Goal: Task Accomplishment & Management: Complete application form

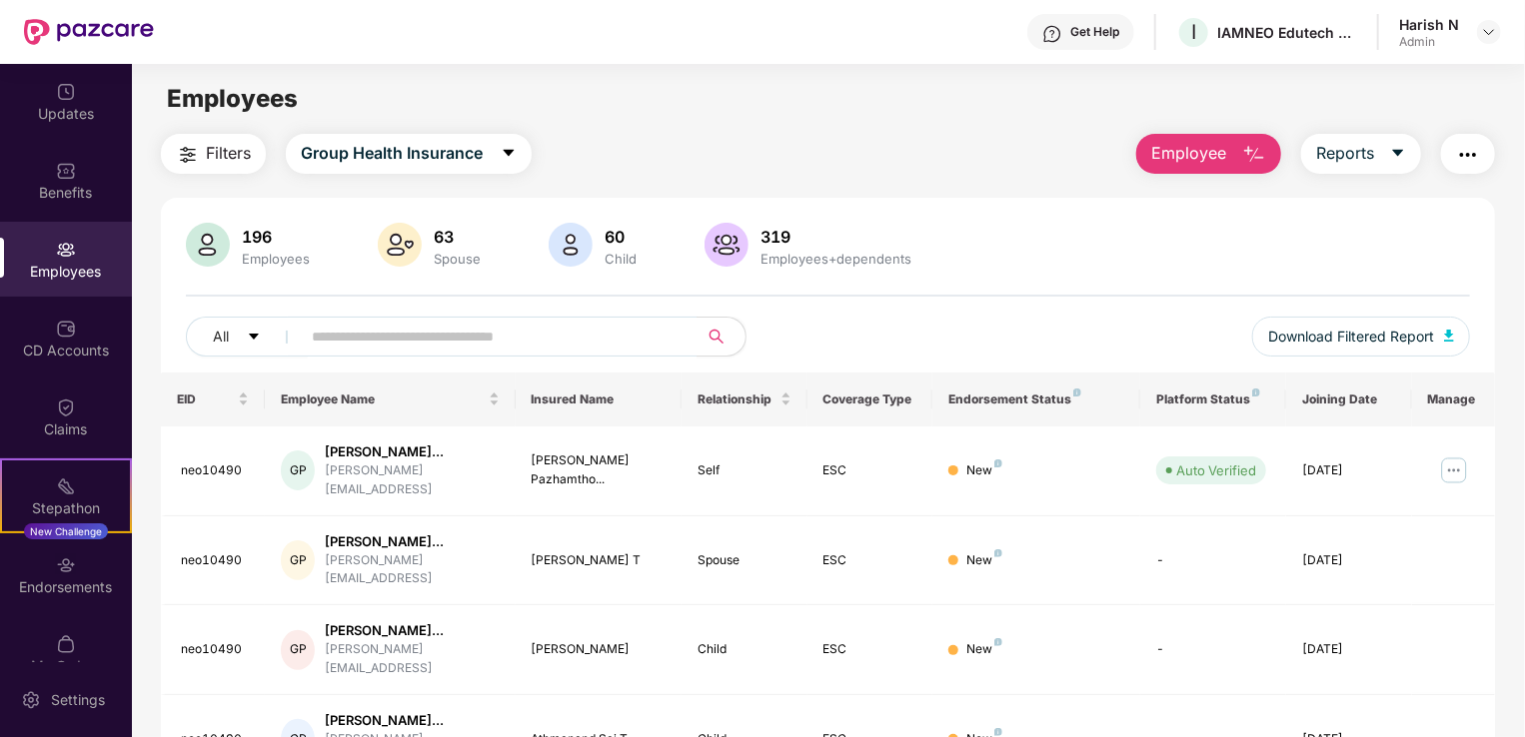
click at [1203, 150] on span "Employee" at bounding box center [1188, 153] width 75 height 25
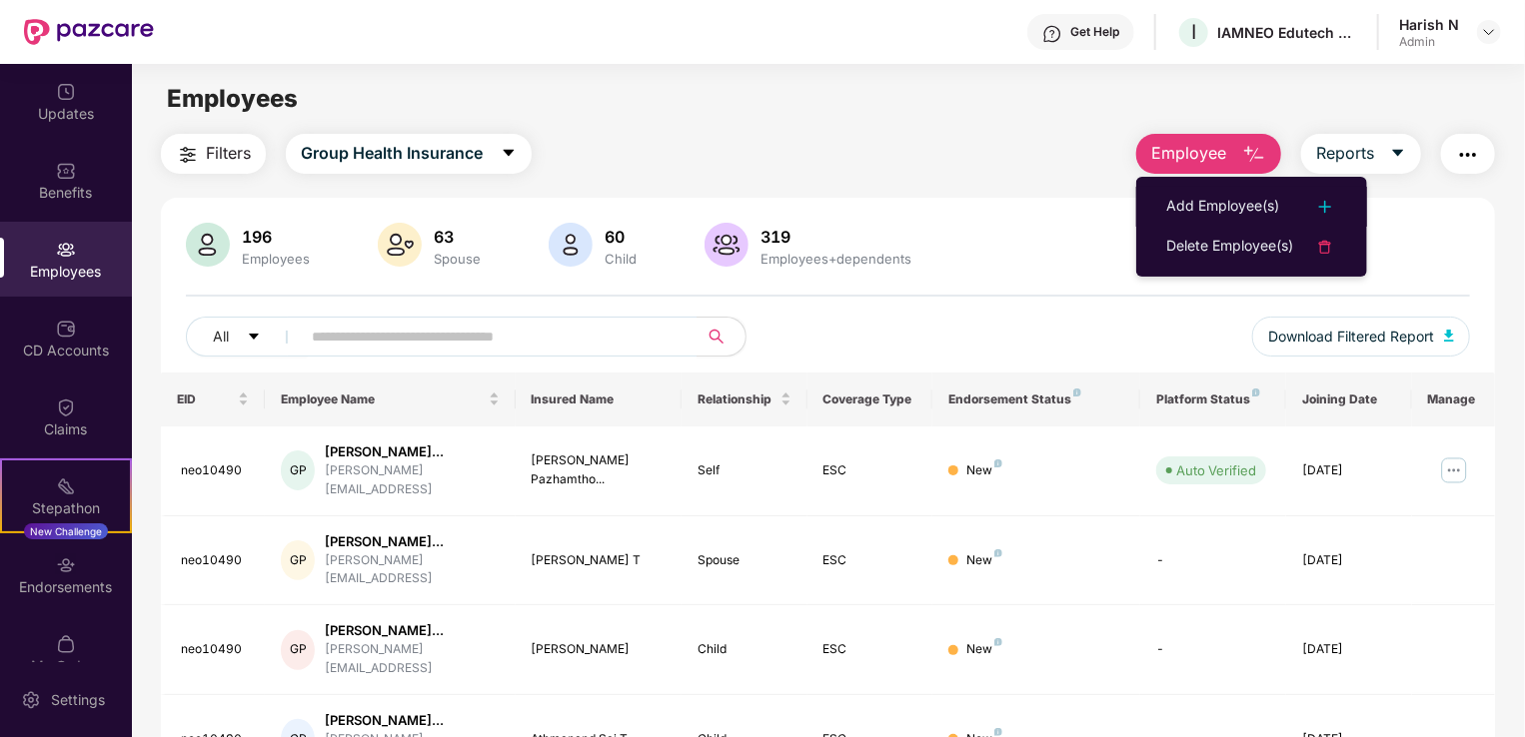
click at [1211, 204] on div "Add Employee(s)" at bounding box center [1222, 207] width 113 height 24
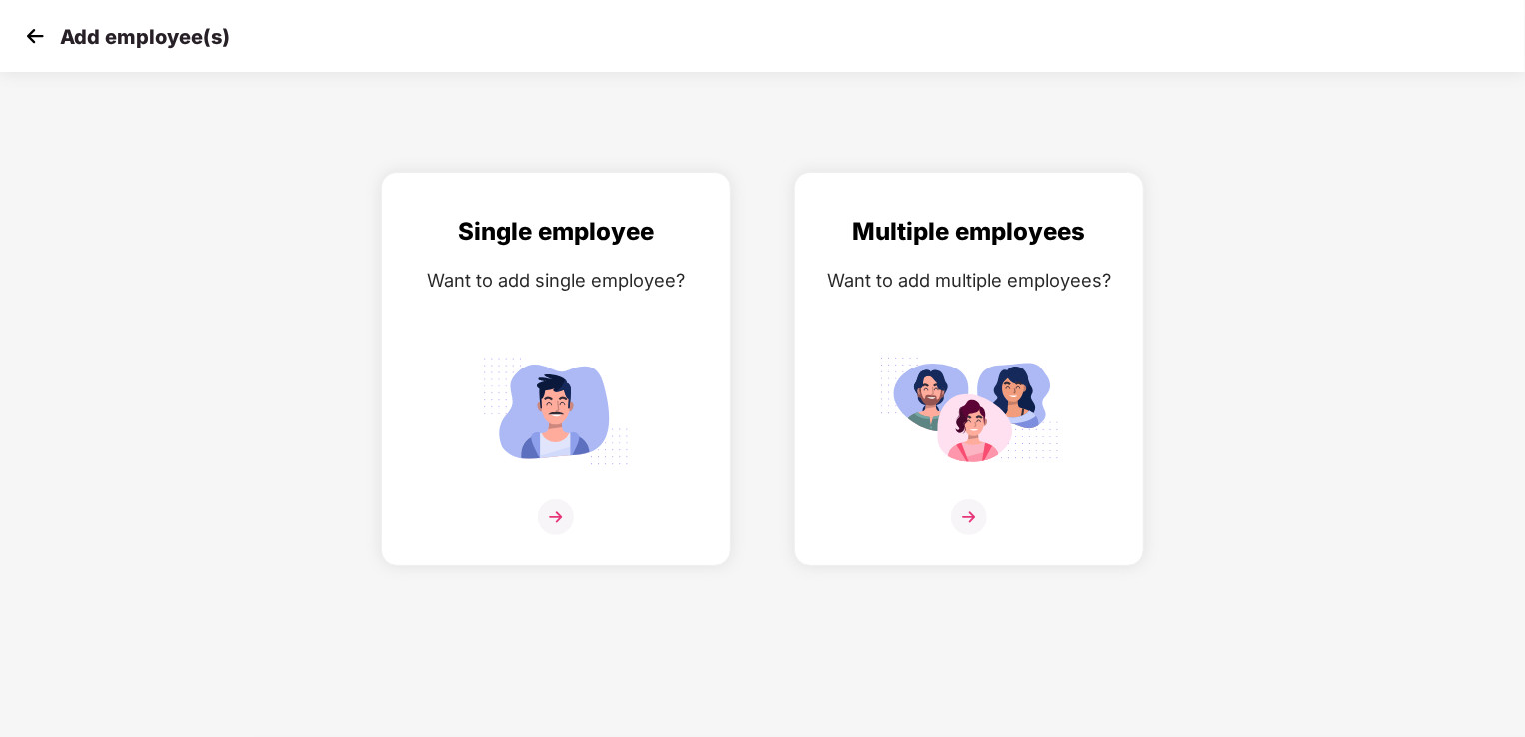
click at [967, 523] on img at bounding box center [969, 518] width 36 height 36
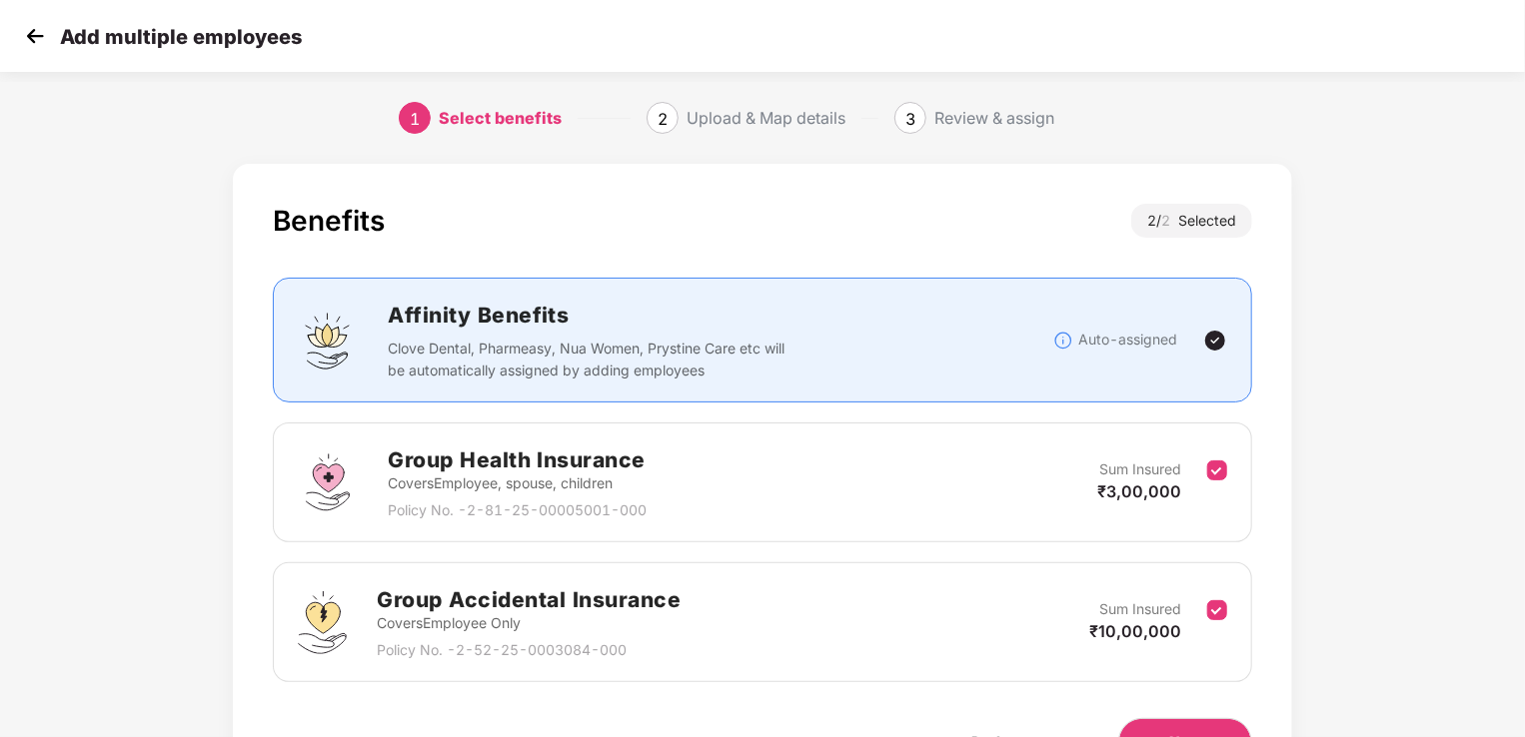
click at [1049, 529] on div "Group Health Insurance Covers Employee, spouse, children Policy No. - 2-81-25-0…" at bounding box center [762, 483] width 979 height 120
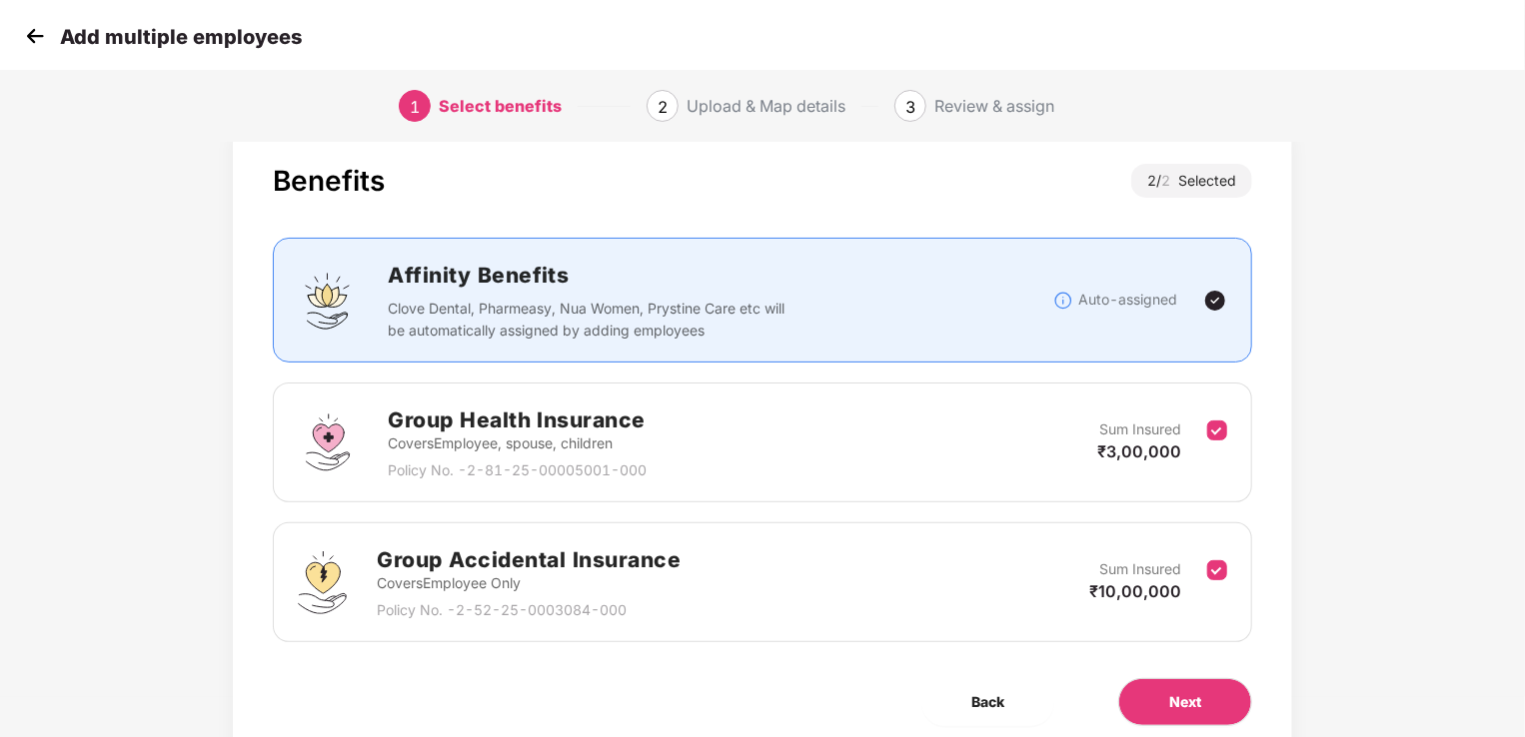
scroll to position [117, 0]
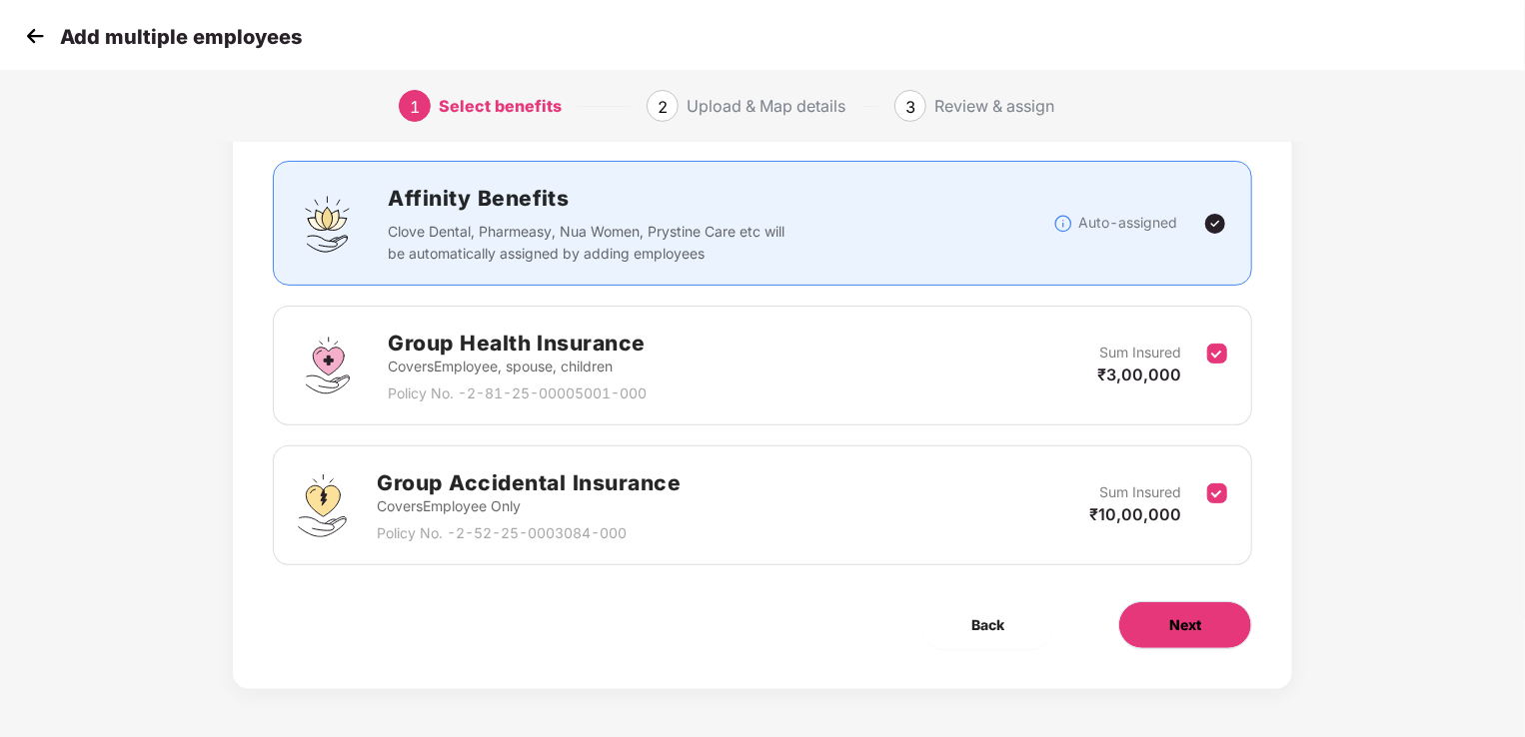
click at [1175, 615] on span "Next" at bounding box center [1185, 625] width 32 height 22
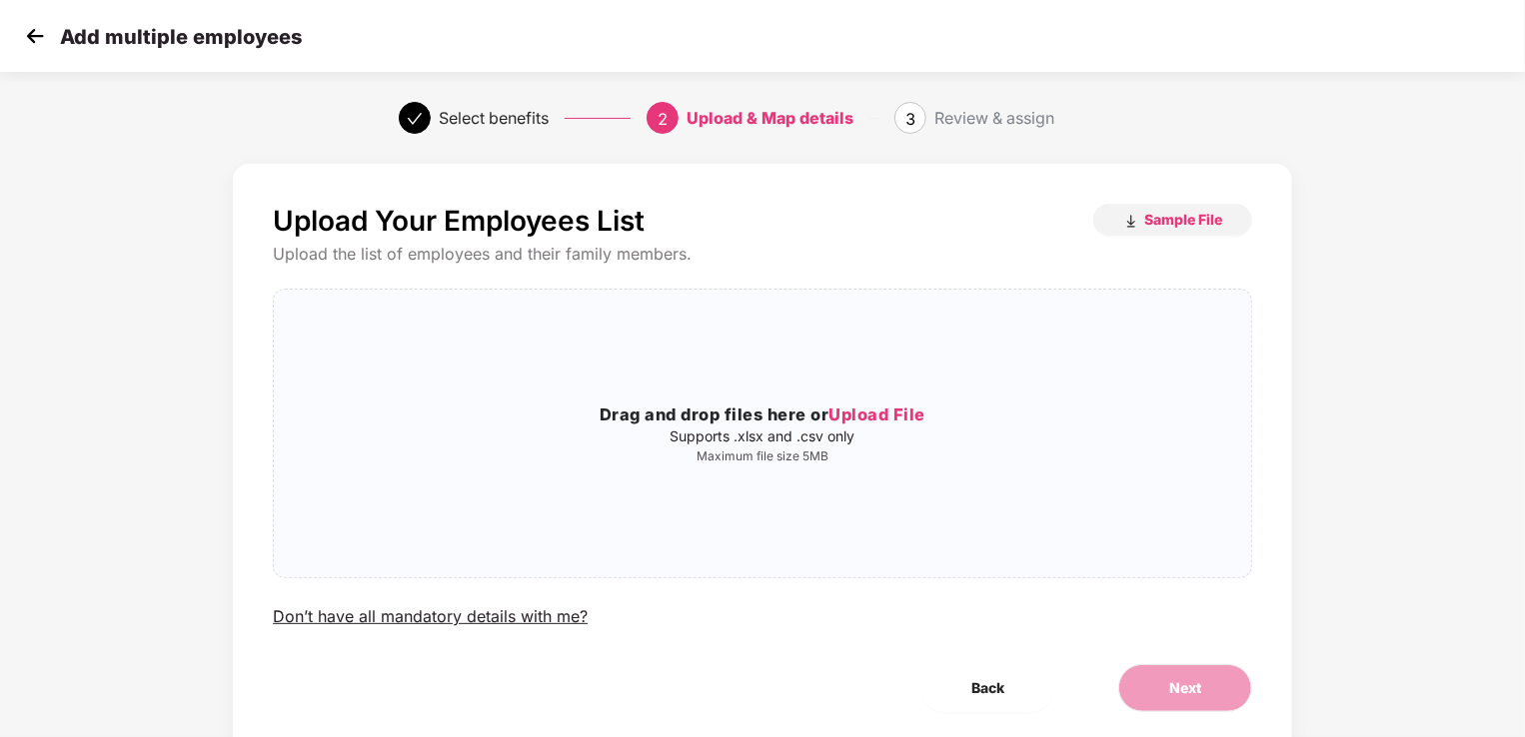
scroll to position [40, 0]
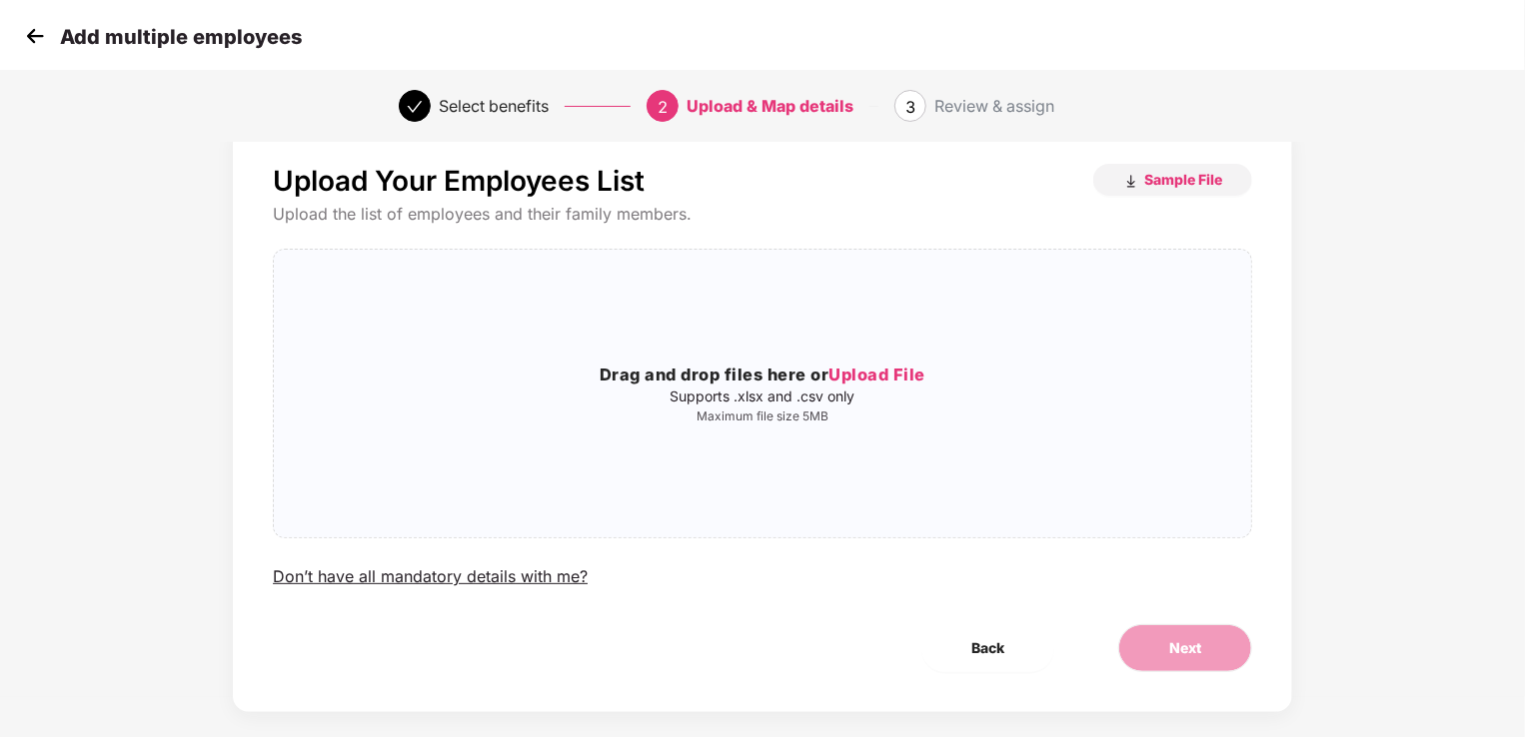
click at [890, 376] on span "Upload File" at bounding box center [876, 375] width 97 height 20
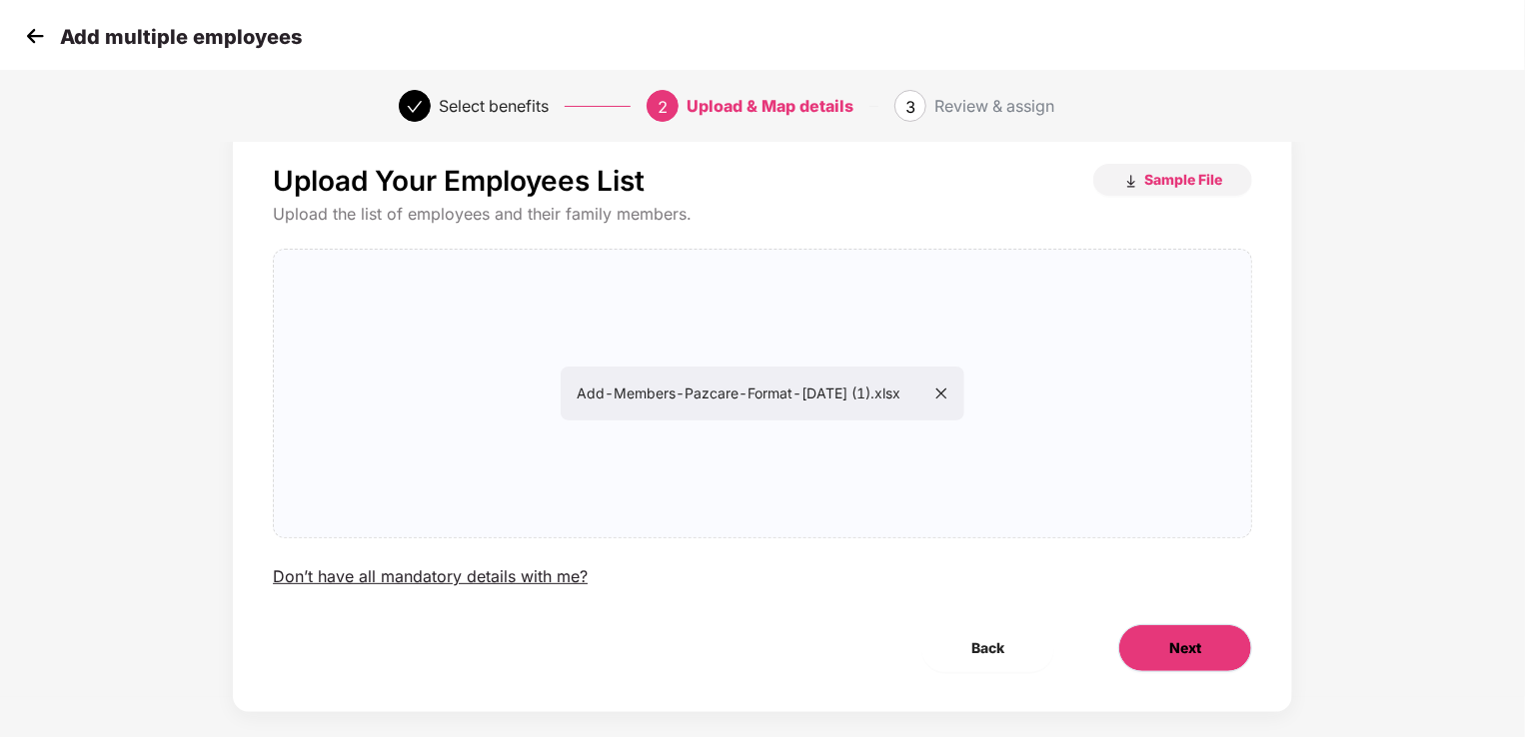
click at [1147, 641] on button "Next" at bounding box center [1185, 648] width 134 height 48
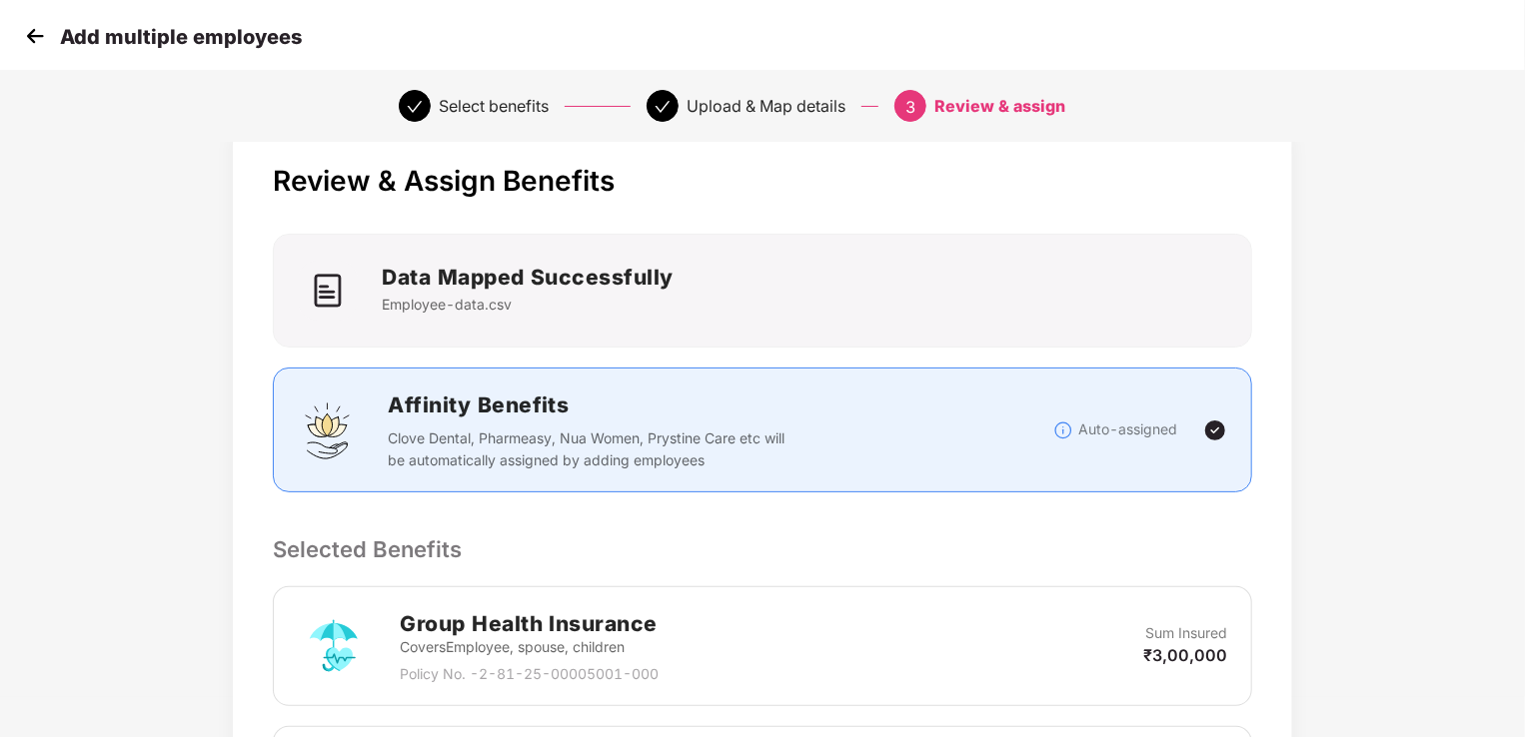
scroll to position [0, 0]
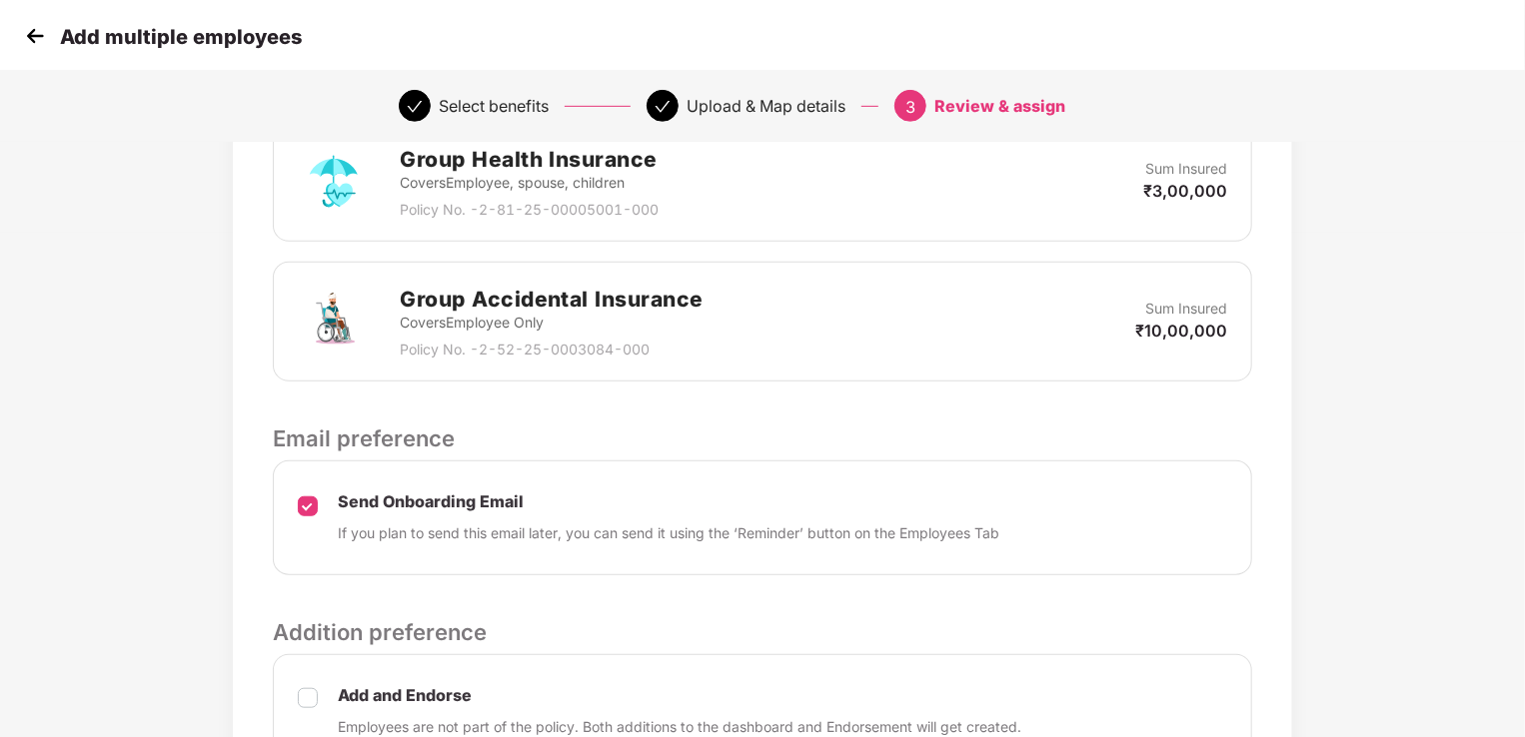
scroll to position [707, 0]
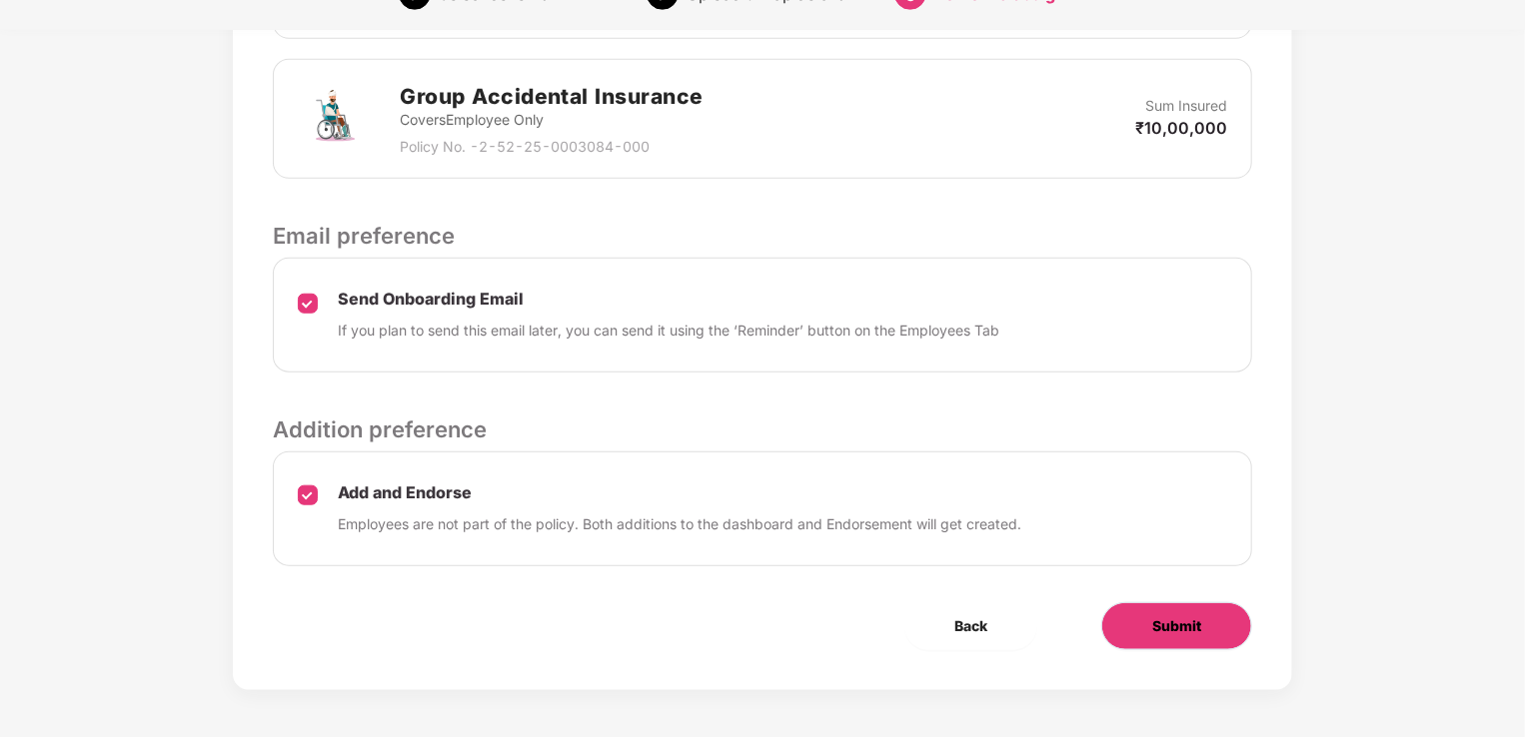
click at [1169, 633] on span "Submit" at bounding box center [1176, 626] width 49 height 22
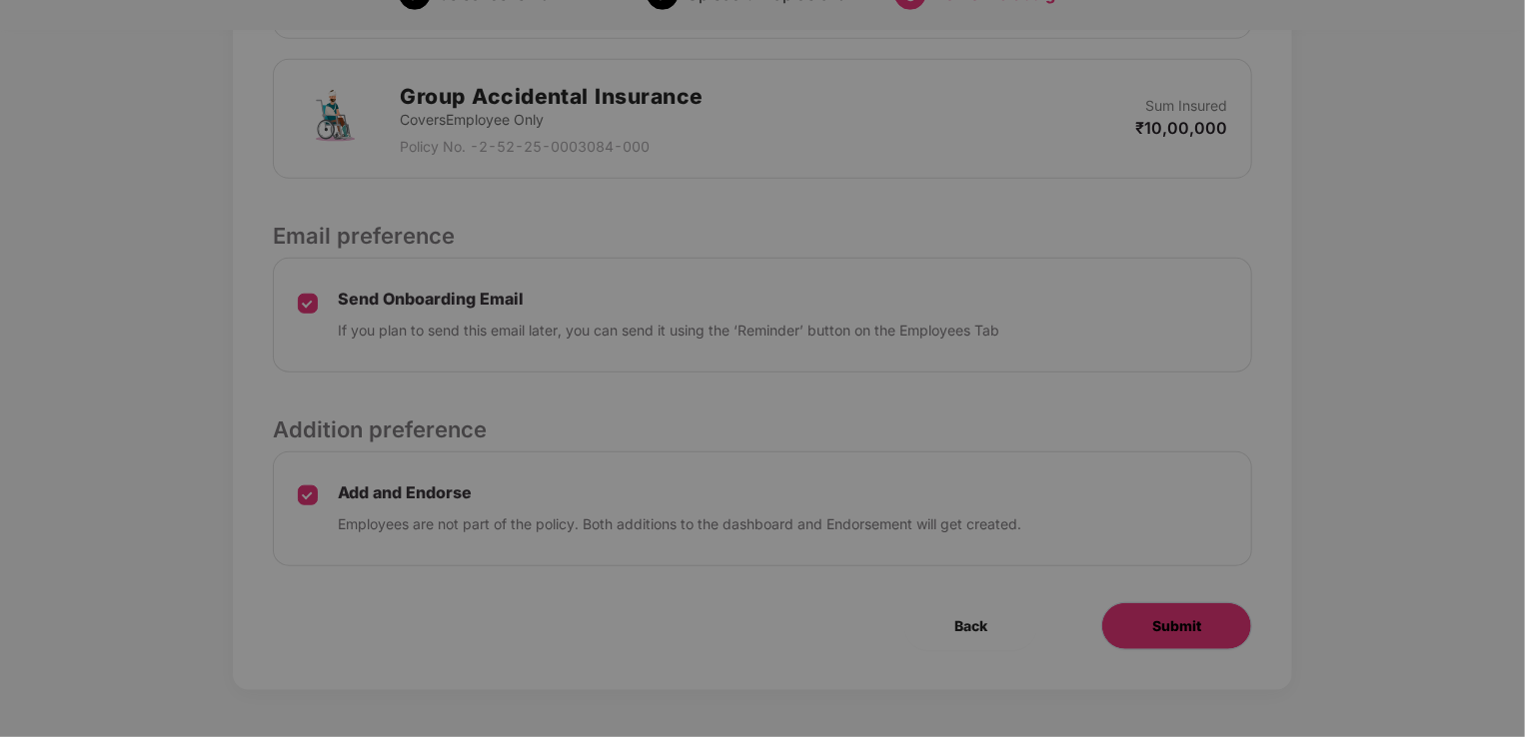
scroll to position [0, 0]
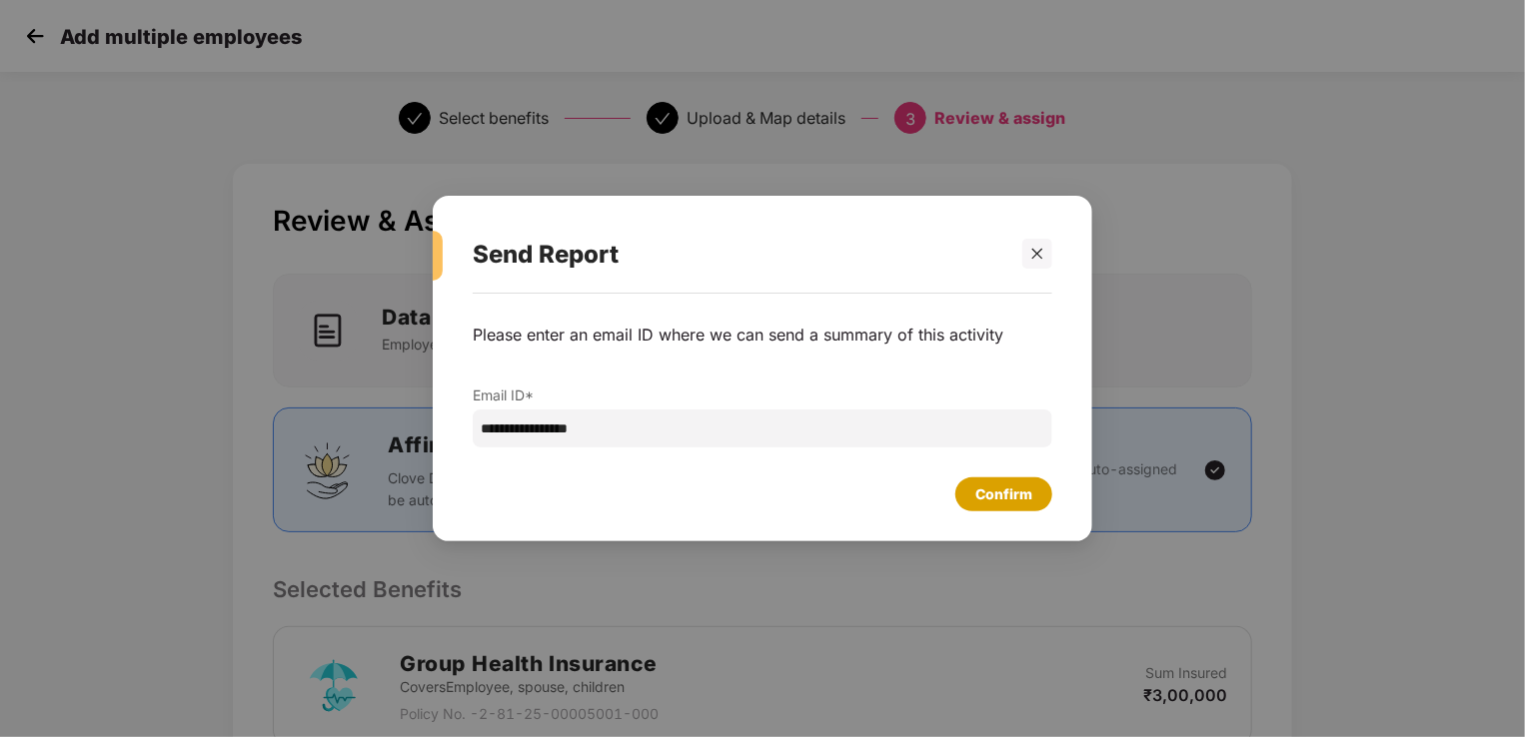
click at [1016, 494] on div "Confirm" at bounding box center [1003, 495] width 57 height 22
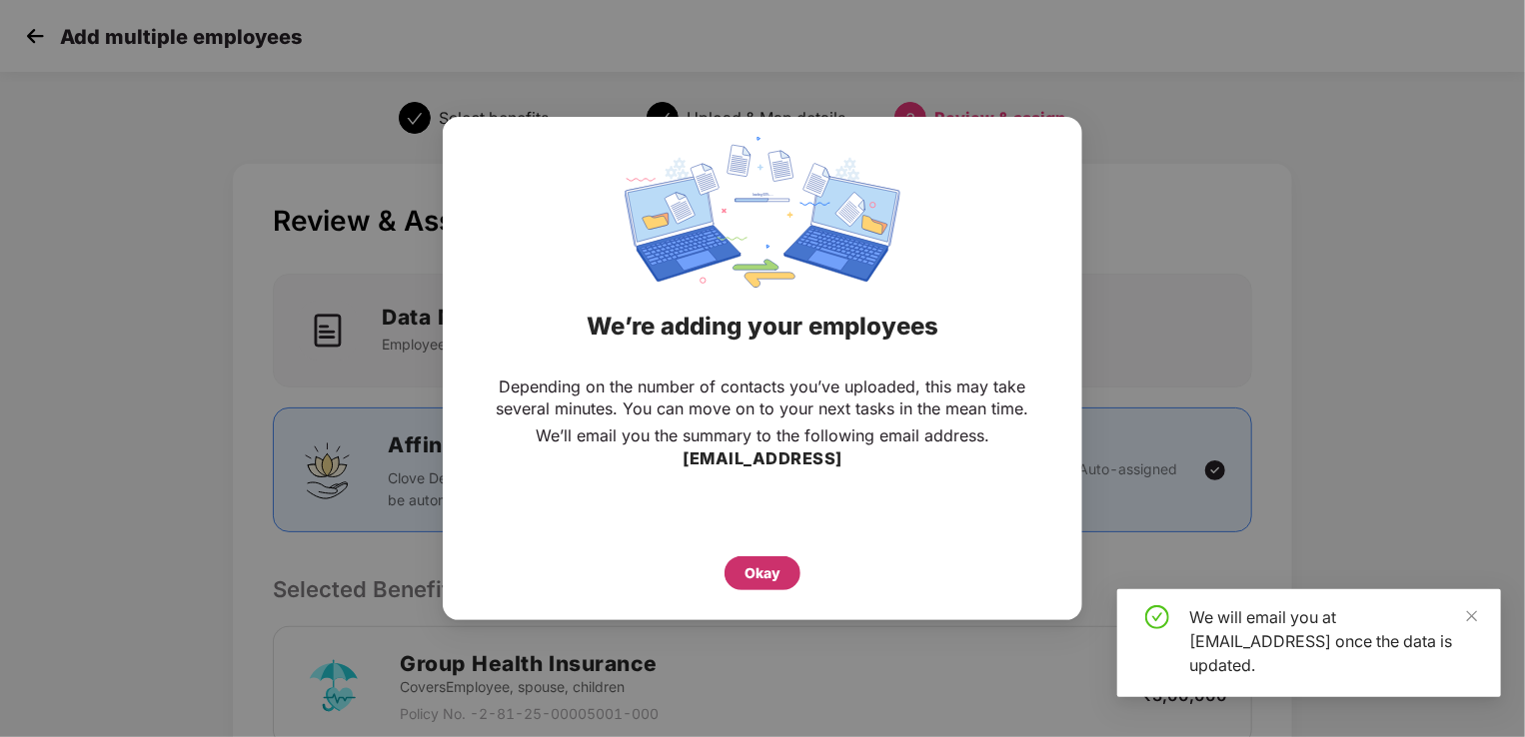
click at [761, 569] on div "Okay" at bounding box center [762, 573] width 36 height 22
